Goal: Information Seeking & Learning: Learn about a topic

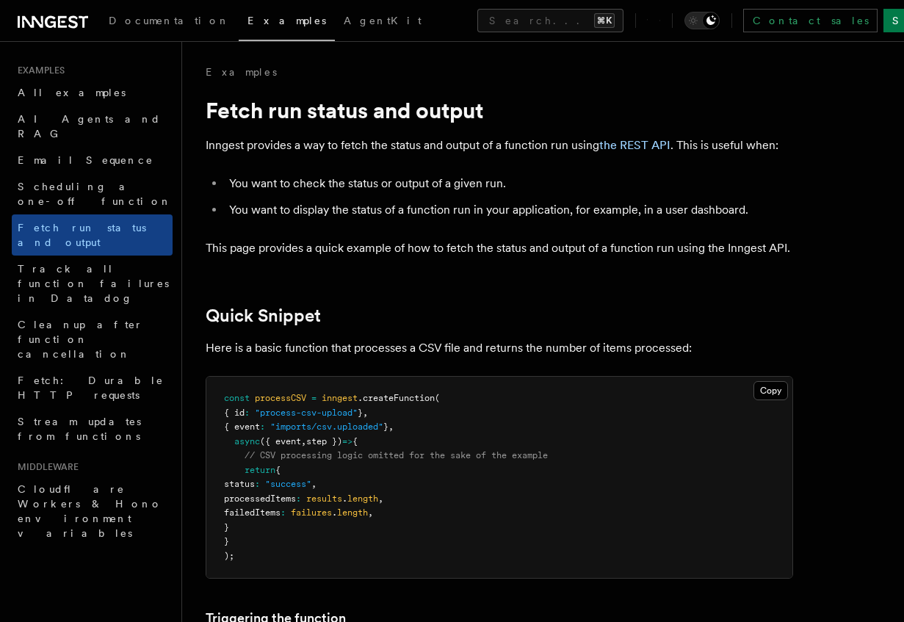
click at [565, 78] on div "Examples" at bounding box center [499, 72] width 587 height 15
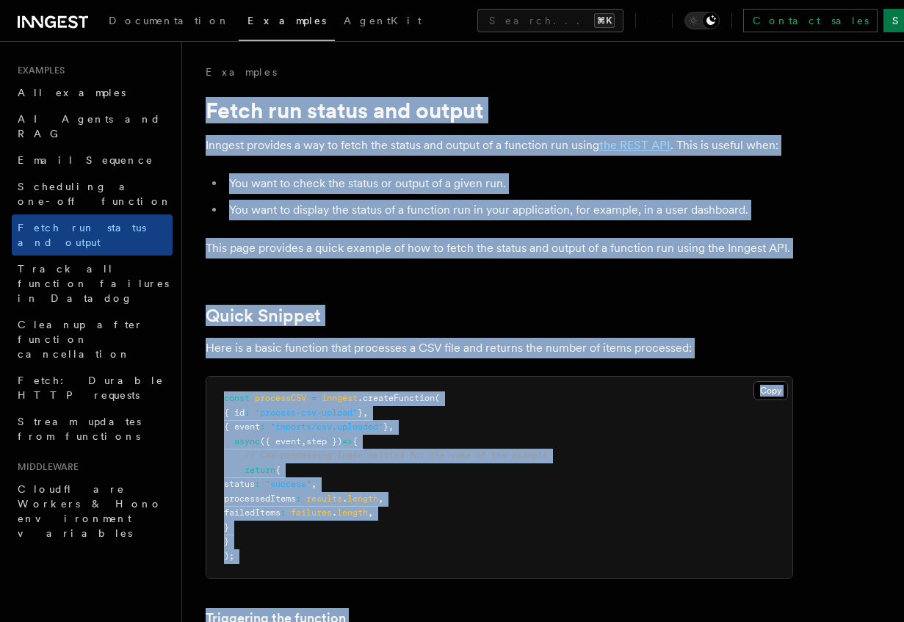
drag, startPoint x: 678, startPoint y: 253, endPoint x: 207, endPoint y: 100, distance: 494.9
copy article "Fetch run status and output Inngest provides a way to fetch the status and outp…"
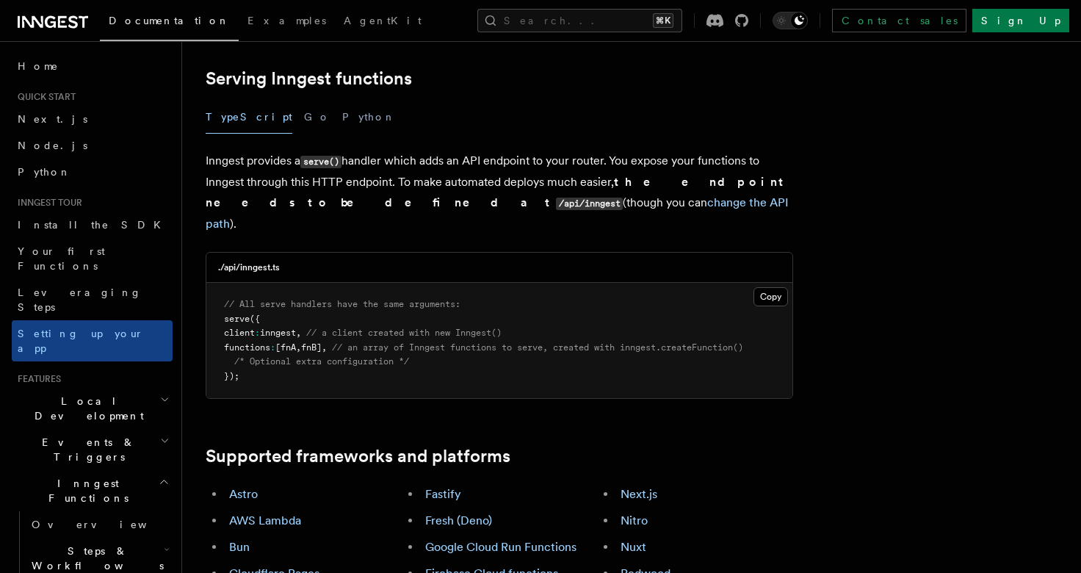
scroll to position [572, 0]
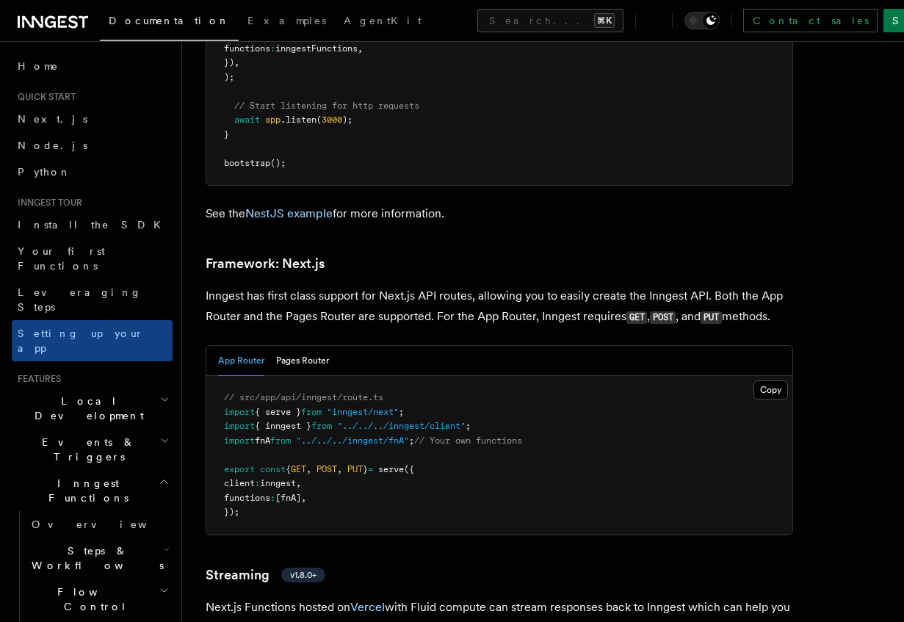
scroll to position [9559, 0]
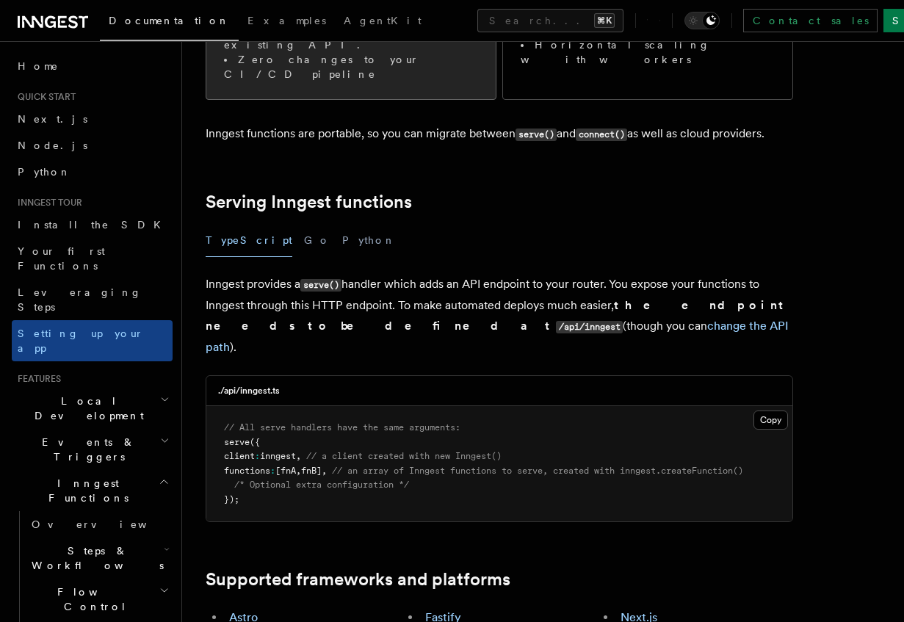
scroll to position [481, 0]
